Goal: Information Seeking & Learning: Find specific fact

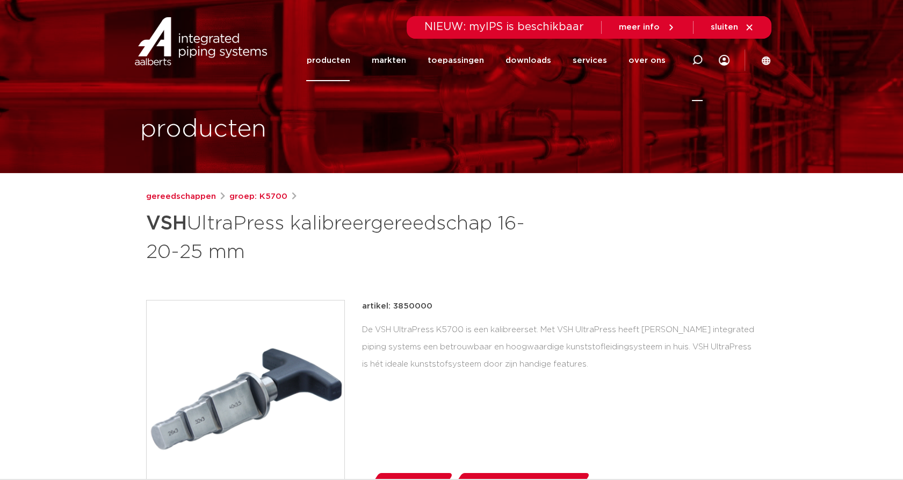
click at [698, 60] on icon at bounding box center [697, 60] width 11 height 11
paste input "306360"
type input "306360"
click button "Zoeken" at bounding box center [0, 0] width 0 height 0
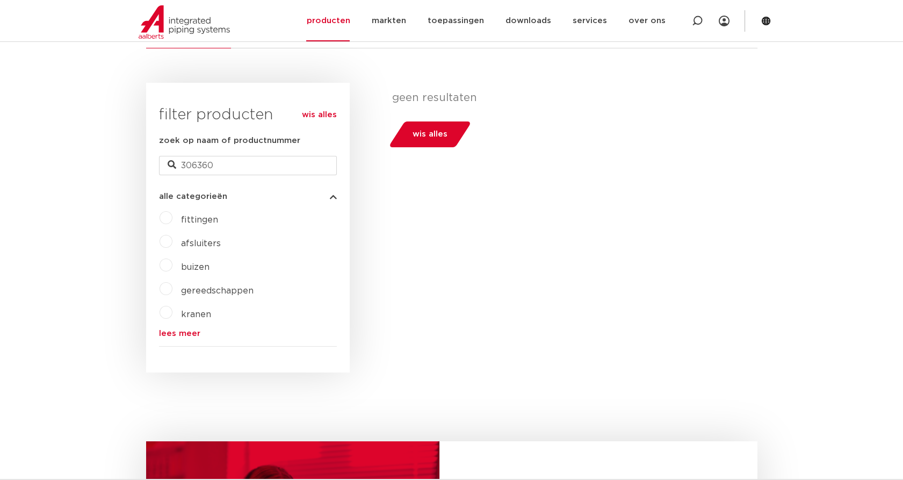
scroll to position [215, 0]
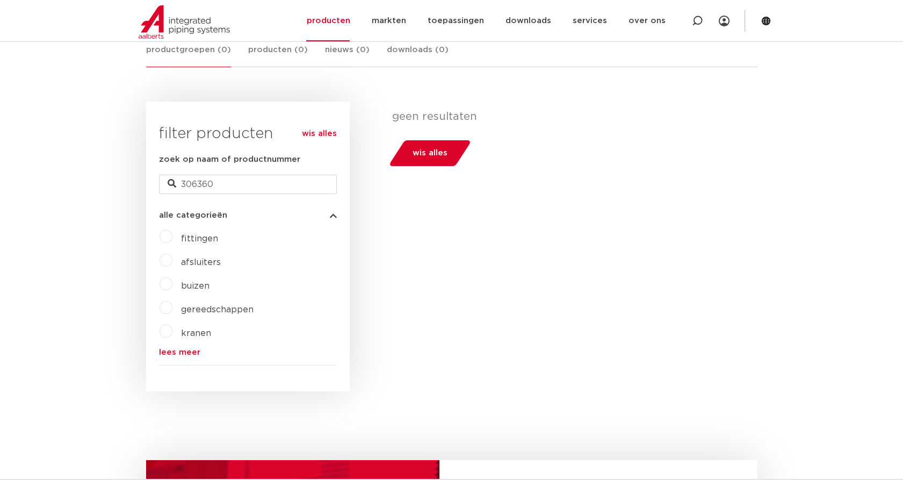
click at [219, 311] on span "gereedschappen" at bounding box center [217, 309] width 73 height 9
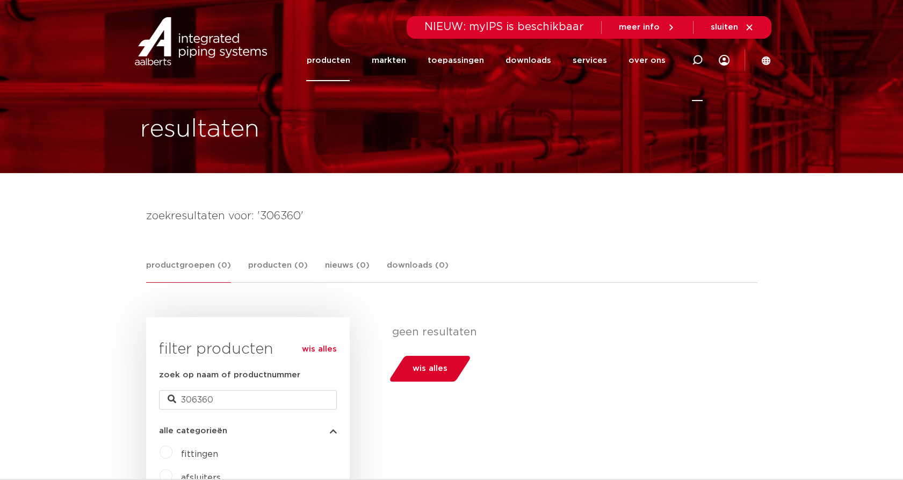
click at [696, 60] on icon at bounding box center [697, 60] width 11 height 11
type input "kalibreerder"
click button "Zoeken" at bounding box center [0, 0] width 0 height 0
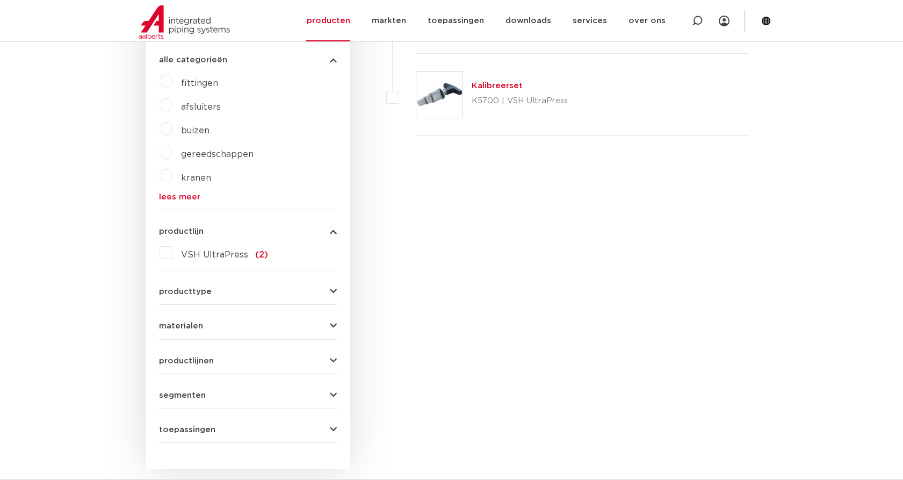
scroll to position [298, 0]
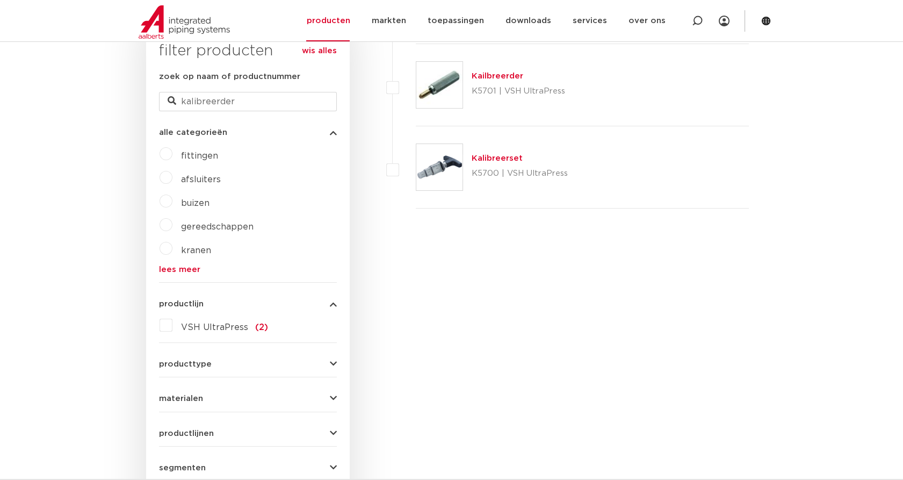
click at [492, 159] on link "Kalibreerset" at bounding box center [497, 158] width 51 height 8
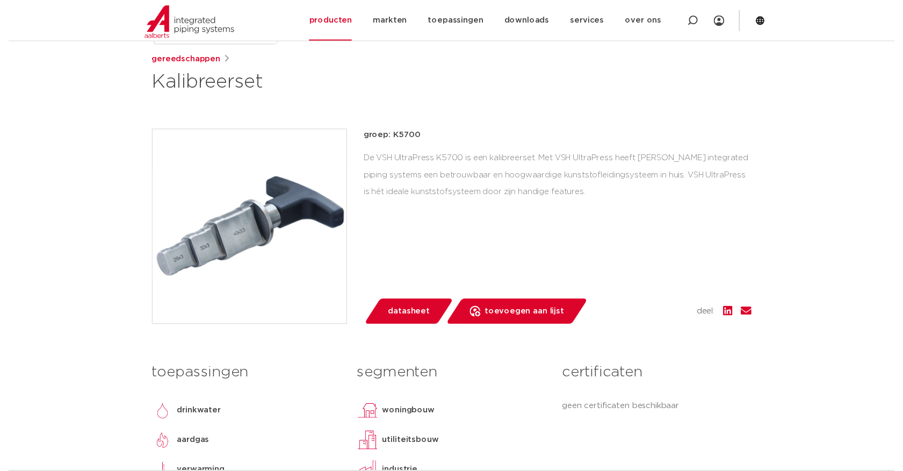
scroll to position [179, 0]
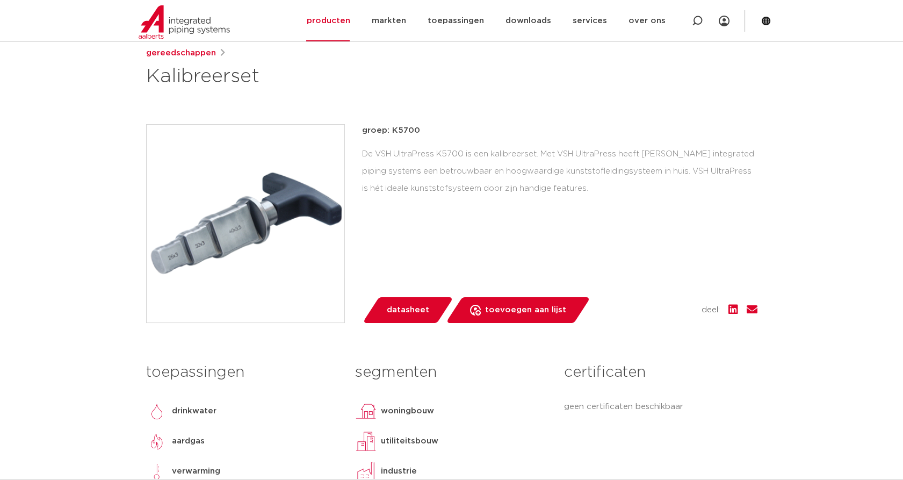
click at [413, 306] on span "datasheet" at bounding box center [408, 309] width 42 height 17
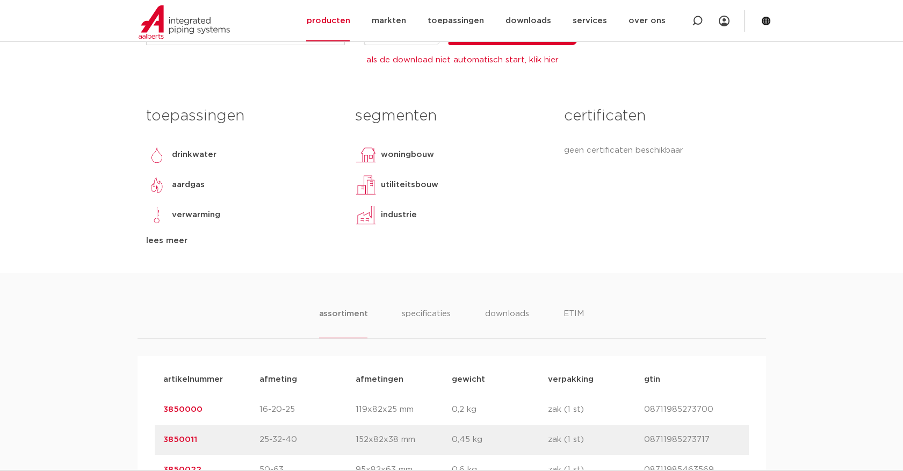
scroll to position [477, 0]
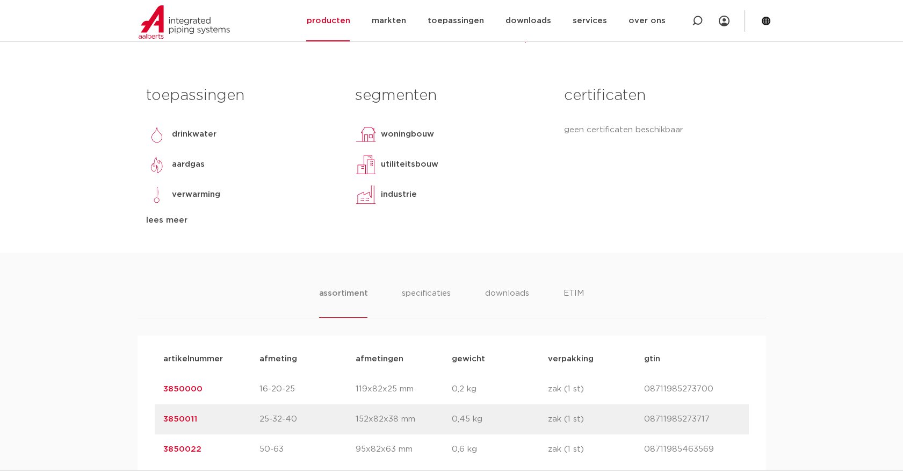
click at [181, 387] on link "3850000" at bounding box center [182, 389] width 39 height 8
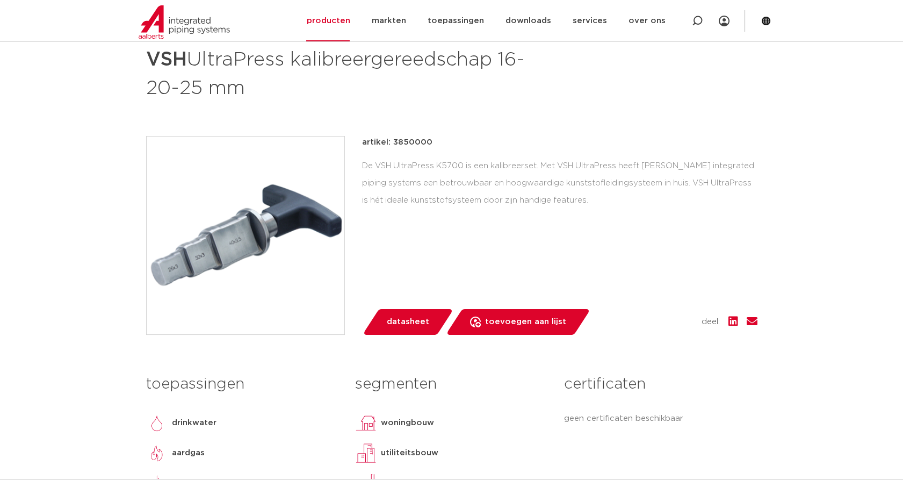
scroll to position [119, 0]
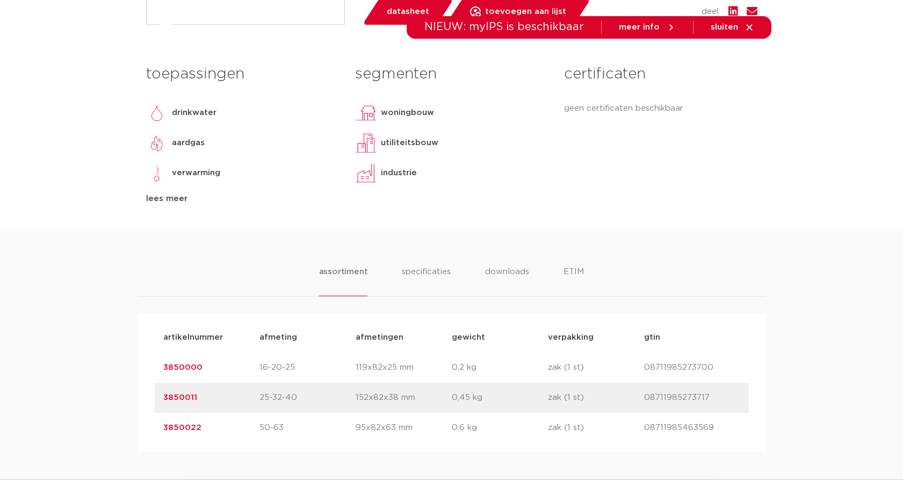
click at [176, 396] on link "3850011" at bounding box center [180, 397] width 34 height 8
